Goal: Transaction & Acquisition: Obtain resource

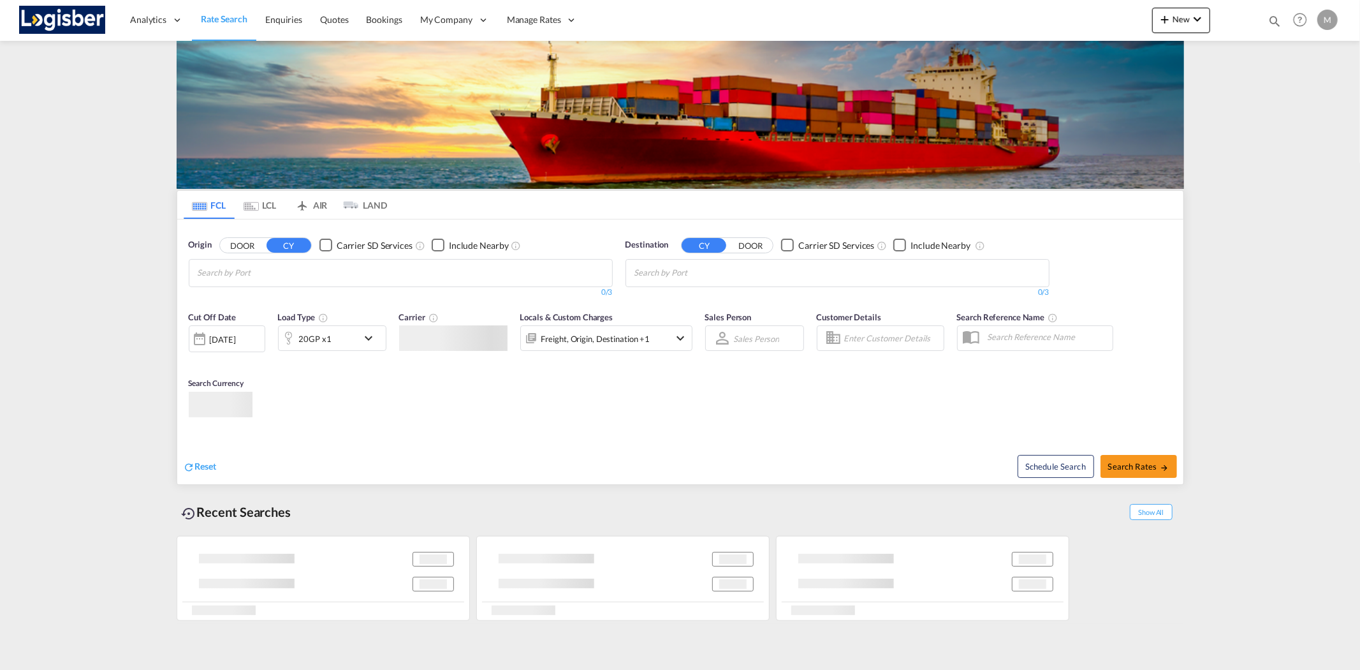
click at [258, 283] on md-autocomplete-wrap "Chips container with autocompletion. Enter the text area, type text to search, …" at bounding box center [258, 273] width 121 height 20
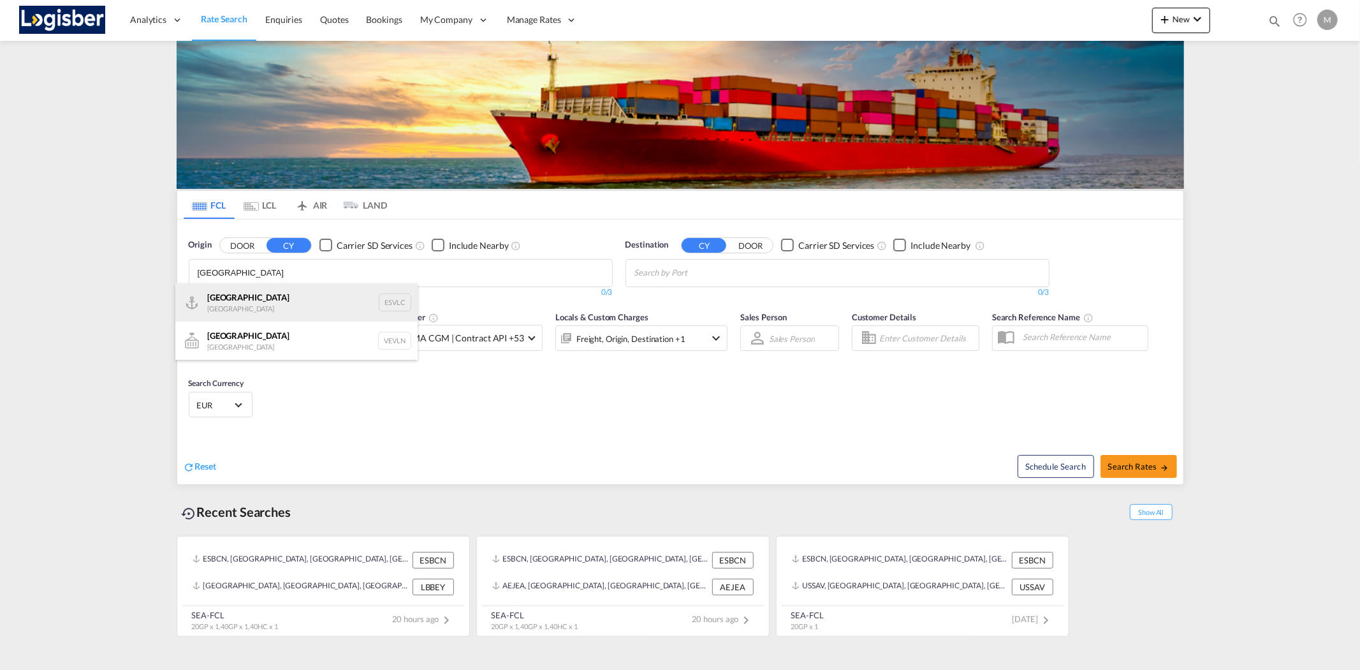
type input "[GEOGRAPHIC_DATA]"
click at [241, 311] on div "Valencia [GEOGRAPHIC_DATA] ESVLC" at bounding box center [296, 302] width 242 height 38
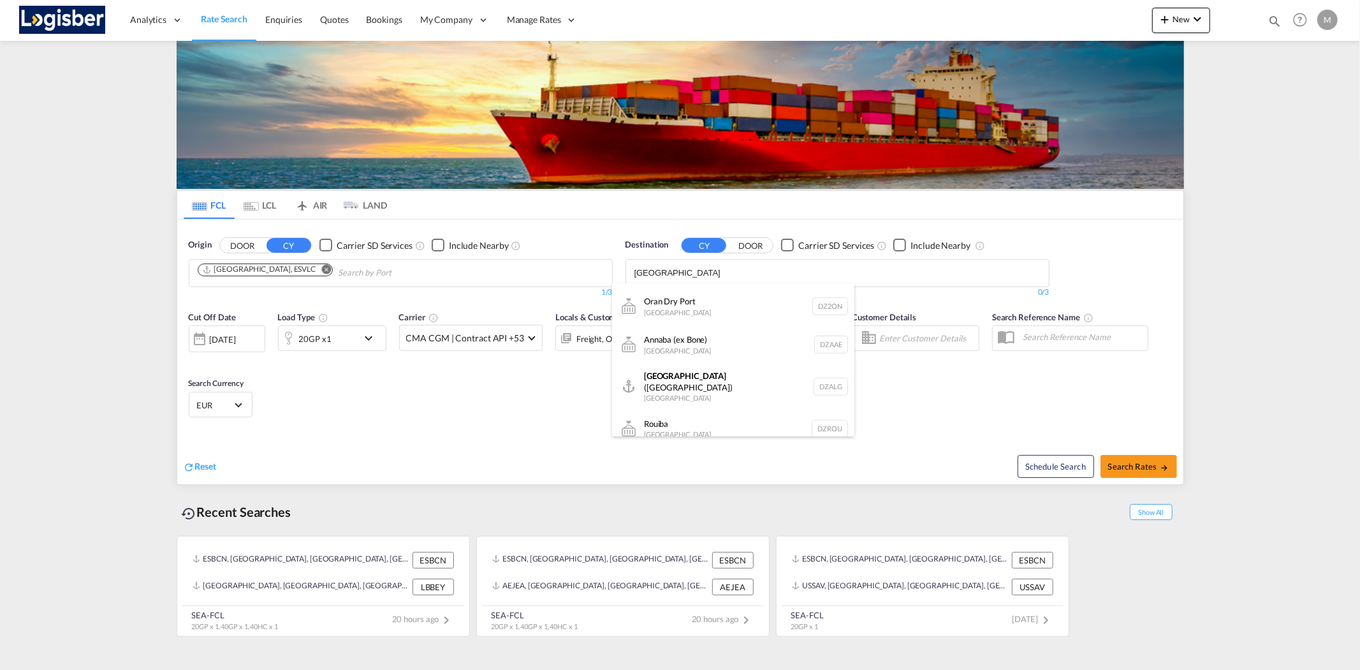
scroll to position [429, 0]
click at [668, 272] on body "Analytics Reports Dashboard Rate Search Enquiries Quotes Bookings" at bounding box center [680, 335] width 1360 height 670
click at [650, 273] on body "Analytics Reports Dashboard Rate Search Enquiries Quotes Bookings" at bounding box center [680, 335] width 1360 height 670
type input "dz"
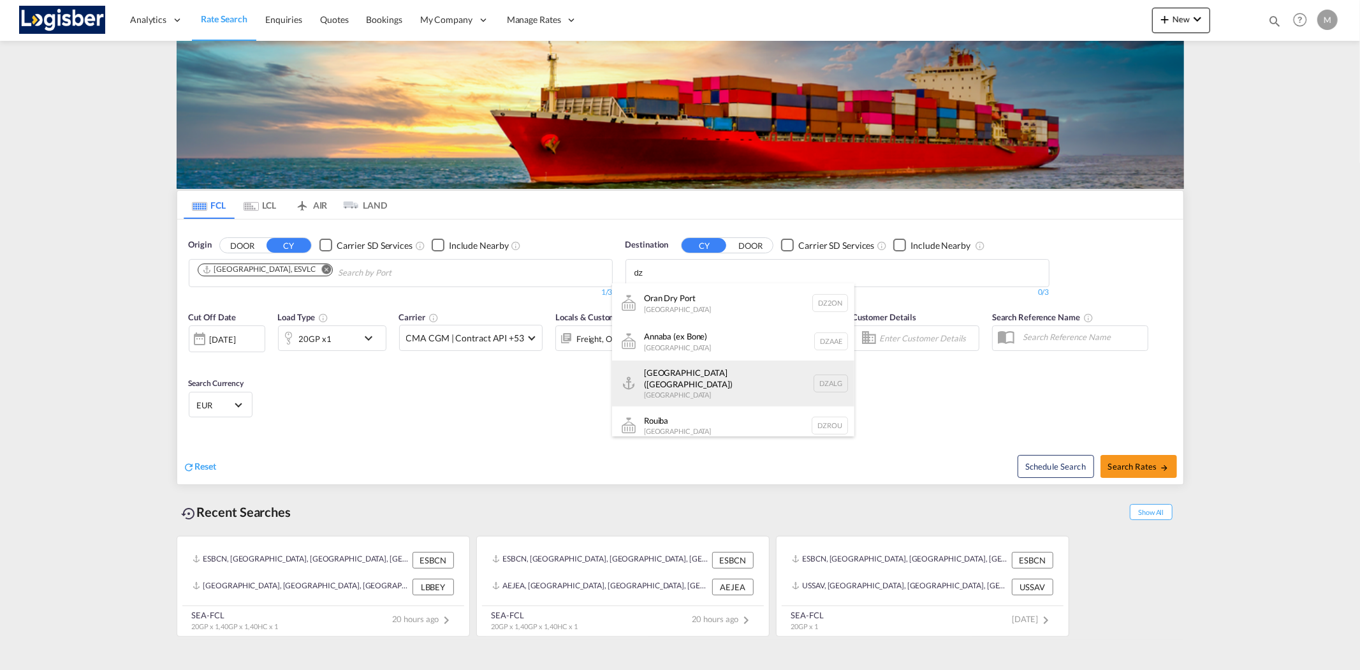
click at [740, 371] on div "[GEOGRAPHIC_DATA] ([GEOGRAPHIC_DATA]) [GEOGRAPHIC_DATA] [GEOGRAPHIC_DATA]" at bounding box center [733, 383] width 242 height 46
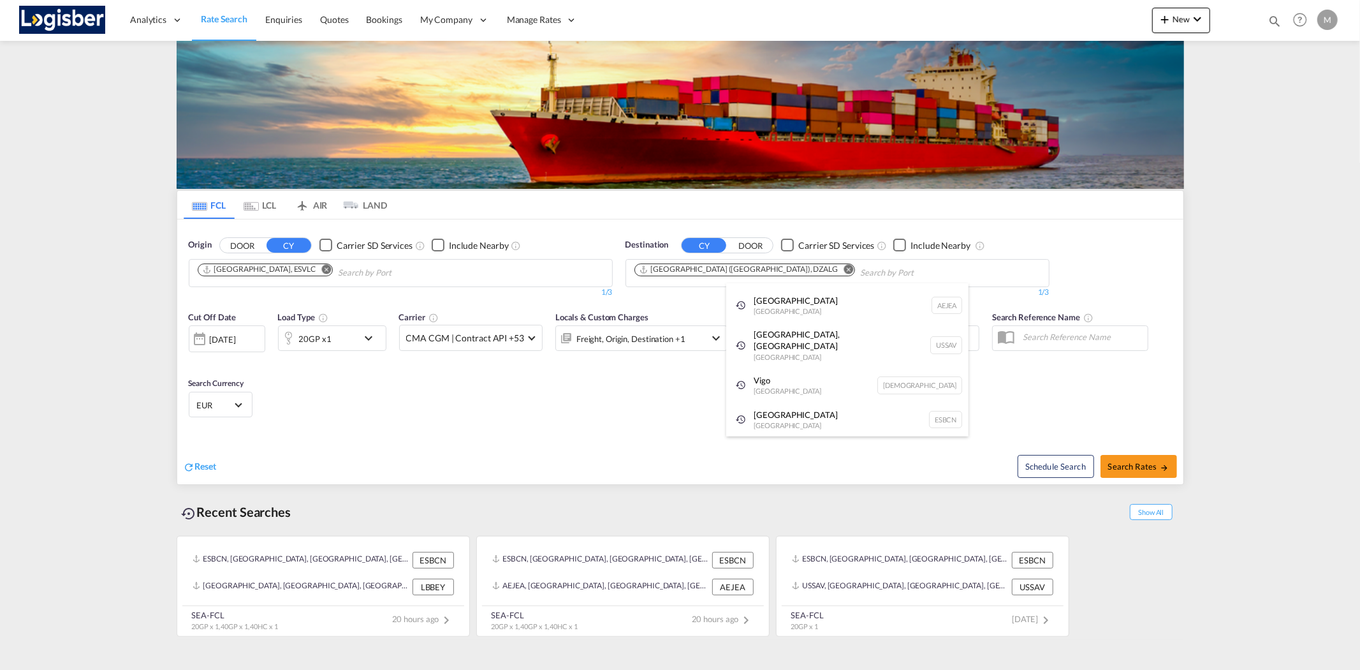
scroll to position [19, 0]
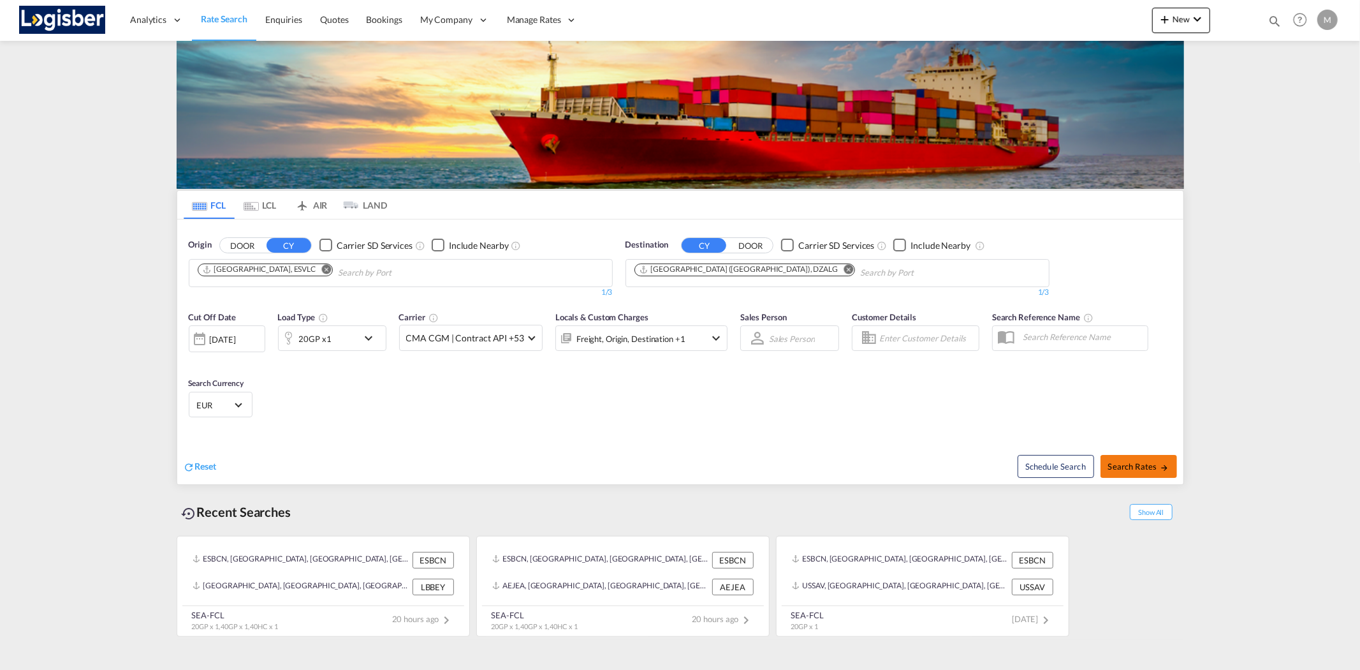
click at [1133, 464] on span "Search Rates" at bounding box center [1138, 466] width 61 height 10
type input "ESVLC to DZALG / [DATE]"
